Goal: Information Seeking & Learning: Learn about a topic

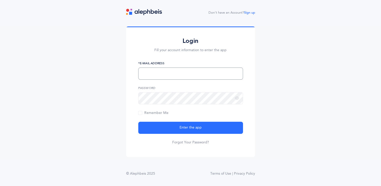
type input "[EMAIL_ADDRESS][DOMAIN_NAME]"
click at [197, 74] on input "[EMAIL_ADDRESS][DOMAIN_NAME]" at bounding box center [190, 73] width 105 height 12
type input "[EMAIL_ADDRESS][DOMAIN_NAME]"
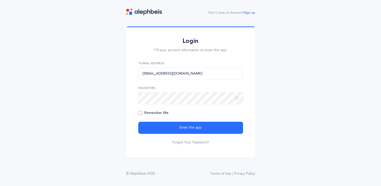
click at [139, 115] on label "Remember Me" at bounding box center [153, 112] width 30 height 5
click at [0, 0] on input "Remember Me" at bounding box center [0, 0] width 0 height 0
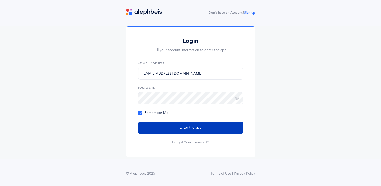
click at [162, 129] on button "Enter the app" at bounding box center [190, 128] width 105 height 12
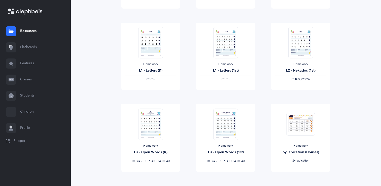
scroll to position [132, 0]
click at [154, 93] on span "View" at bounding box center [151, 94] width 8 height 5
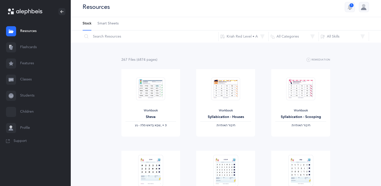
scroll to position [0, 0]
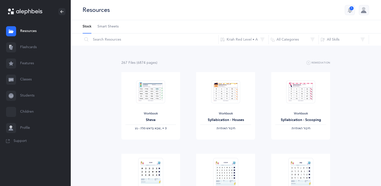
click at [26, 44] on link "Flashcards" at bounding box center [35, 47] width 71 height 16
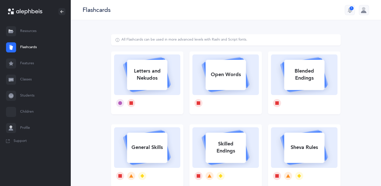
click at [149, 79] on div "Letters and Nekudos" at bounding box center [147, 74] width 40 height 20
select select
select select "single"
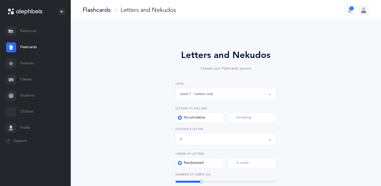
click at [202, 139] on div "Letters up until: ת" at bounding box center [226, 139] width 92 height 9
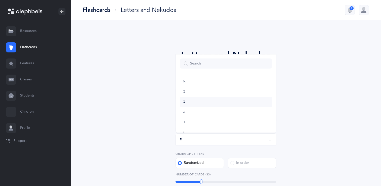
click at [204, 100] on link "ב" at bounding box center [226, 102] width 92 height 10
select select "2"
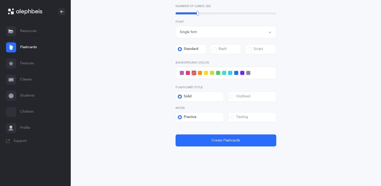
scroll to position [169, 0]
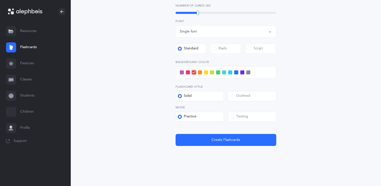
click at [237, 118] on div "Testing" at bounding box center [239, 116] width 18 height 5
click at [0, 0] on input "Testing" at bounding box center [0, 0] width 0 height 0
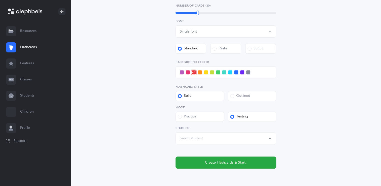
click at [225, 141] on div "Select student" at bounding box center [226, 138] width 92 height 9
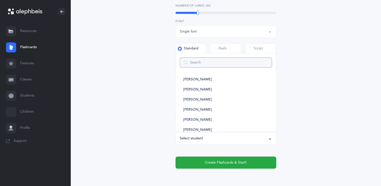
scroll to position [79, 0]
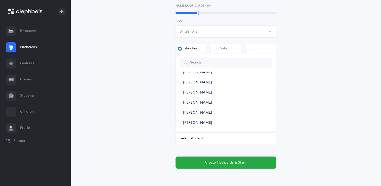
click at [316, 105] on div "Letters and Nekudos Choose your Flashcards options Level 1 - Letters only Level…" at bounding box center [226, 27] width 230 height 323
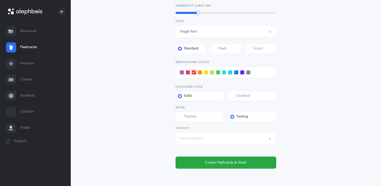
click at [194, 115] on div "Practice" at bounding box center [187, 116] width 19 height 5
click at [0, 0] on input "Practice" at bounding box center [0, 0] width 0 height 0
